Goal: Task Accomplishment & Management: Manage account settings

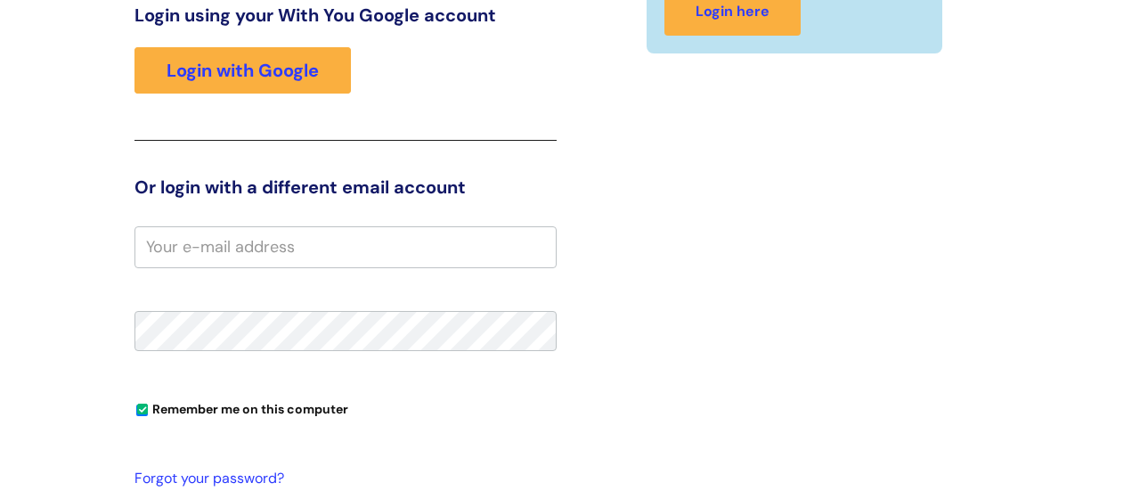
scroll to position [271, 0]
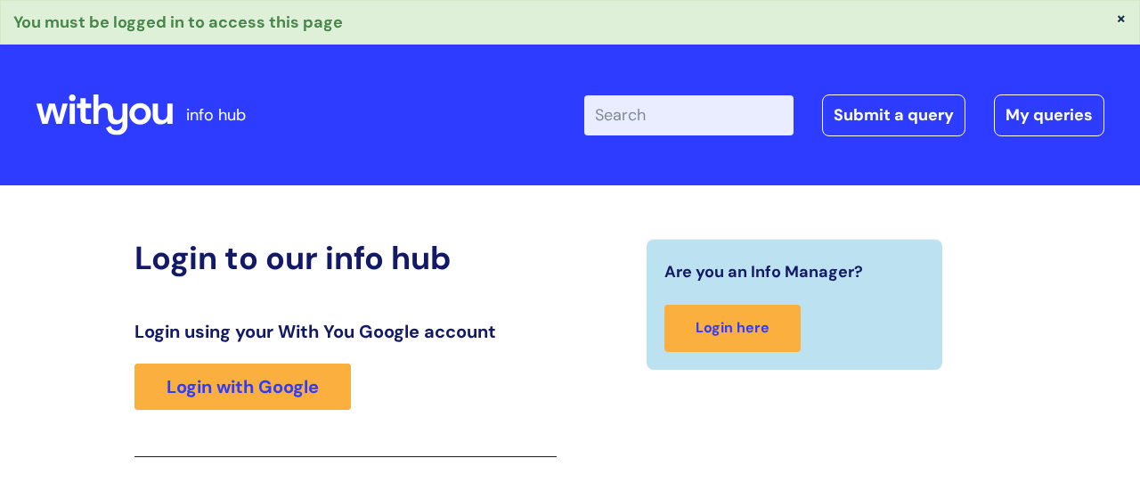
scroll to position [315, 0]
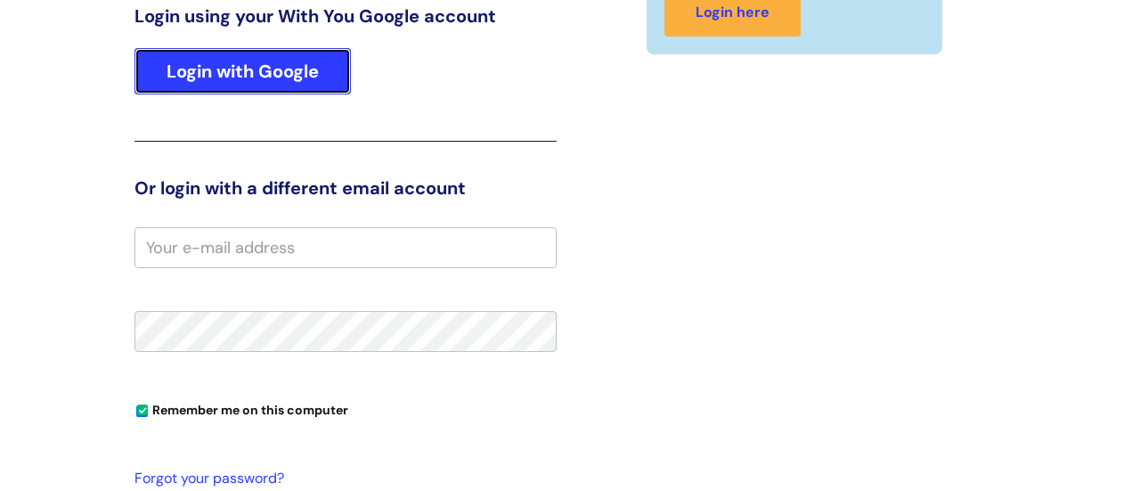
click at [305, 89] on link "Login with Google" at bounding box center [242, 71] width 216 height 46
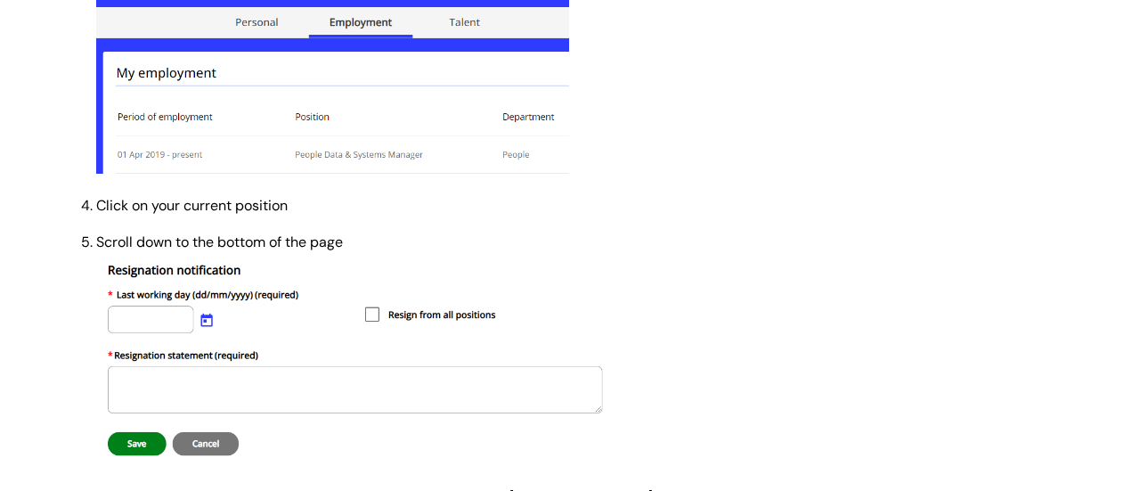
scroll to position [839, 0]
